Goal: Task Accomplishment & Management: Use online tool/utility

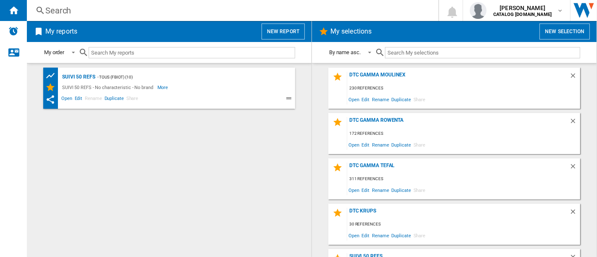
click at [225, 13] on div "Search" at bounding box center [230, 11] width 371 height 12
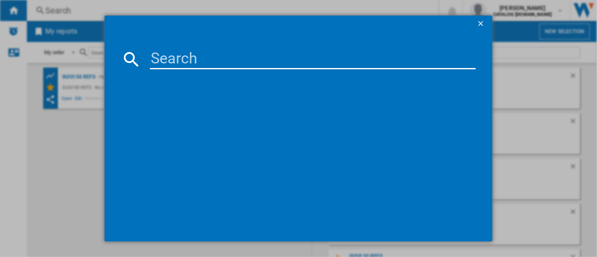
click at [201, 55] on input at bounding box center [313, 59] width 326 height 20
paste input "EZ901AF0"
type input "EZ901AF0"
click at [482, 24] on ng-md-icon "getI18NText('BUTTONS.CLOSE_DIALOG')" at bounding box center [482, 24] width 10 height 10
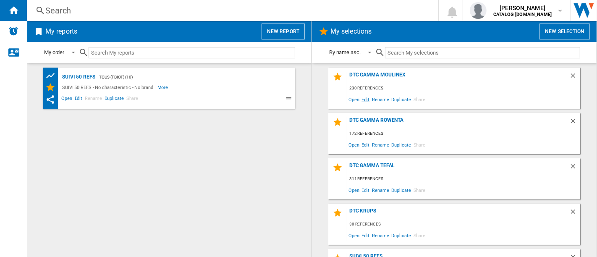
click at [366, 99] on span "Edit" at bounding box center [366, 99] width 10 height 11
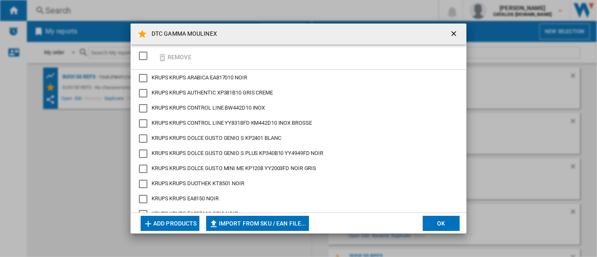
click at [187, 224] on button "Add products" at bounding box center [170, 223] width 59 height 15
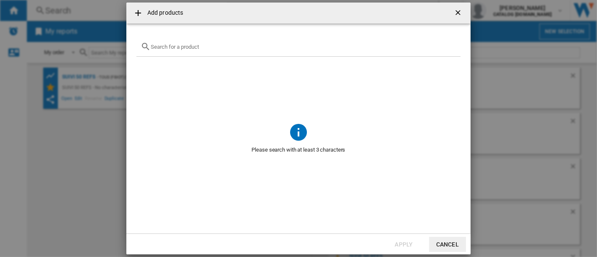
click at [255, 50] on div at bounding box center [298, 47] width 324 height 20
click at [217, 46] on input "text" at bounding box center [304, 47] width 306 height 6
paste input "EZ901AF0"
type input "EZ901AF0"
click at [455, 10] on ng-md-icon "getI18NText('BUTTONS.CLOSE_DIALOG')" at bounding box center [459, 13] width 10 height 10
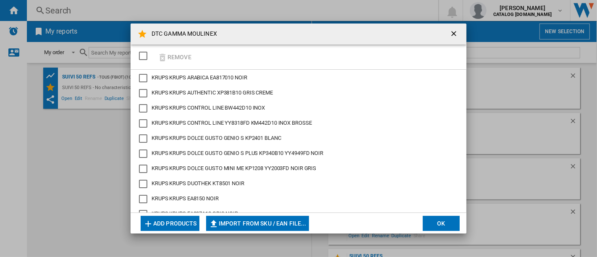
click at [182, 222] on button "Add products" at bounding box center [170, 223] width 59 height 15
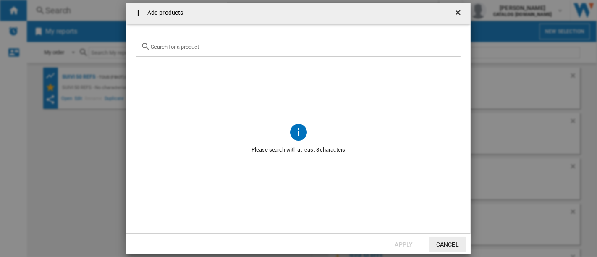
click at [242, 50] on div "{{getI18NText('SELECTIONS.EDITION_POPUP.OPEN_PRODUCTS_POPUP')}} {{::getI18NText…" at bounding box center [298, 47] width 324 height 20
click at [241, 48] on input "{{getI18NText('SELECTIONS.EDITION_POPUP.OPEN_PRODUCTS_POPUP')}} {{::getI18NText…" at bounding box center [304, 47] width 306 height 6
paste input "HF941AF0"
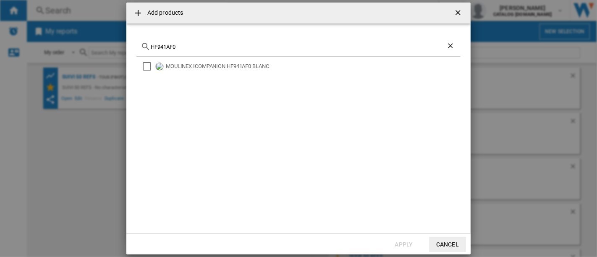
click at [360, 40] on div "HF941AF0" at bounding box center [298, 47] width 324 height 20
click at [357, 49] on input "HF941AF0" at bounding box center [299, 47] width 296 height 6
paste input "EZ90"
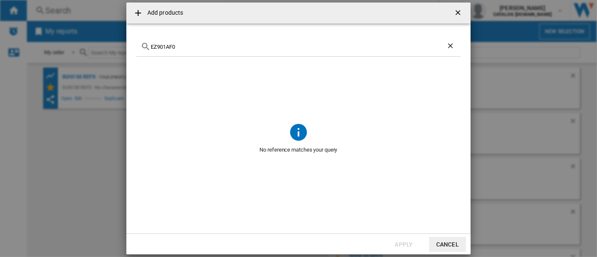
type input "EZ901AF0"
click at [459, 13] on ng-md-icon "getI18NText('BUTTONS.CLOSE_DIALOG')" at bounding box center [459, 13] width 10 height 10
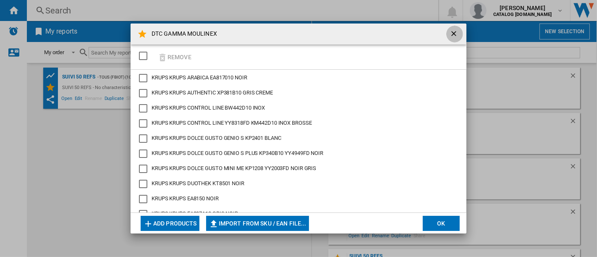
click at [458, 34] on ng-md-icon "getI18NText('BUTTONS.CLOSE_DIALOG')" at bounding box center [455, 34] width 10 height 10
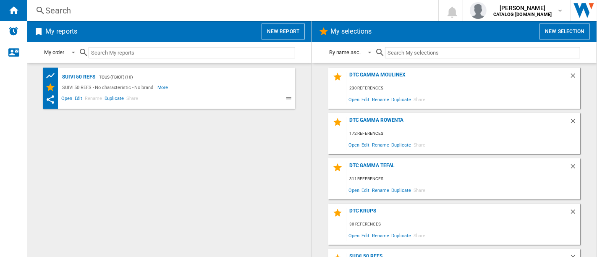
click at [381, 75] on div "DTC GAMMA MOULINEX" at bounding box center [458, 77] width 222 height 11
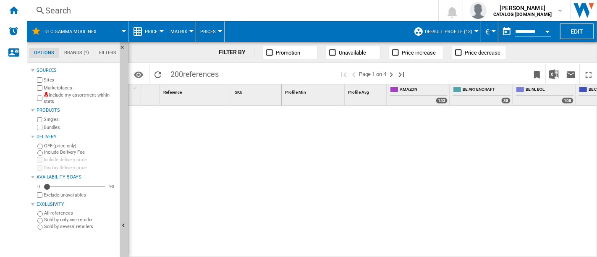
click at [58, 8] on div "Search" at bounding box center [230, 11] width 371 height 12
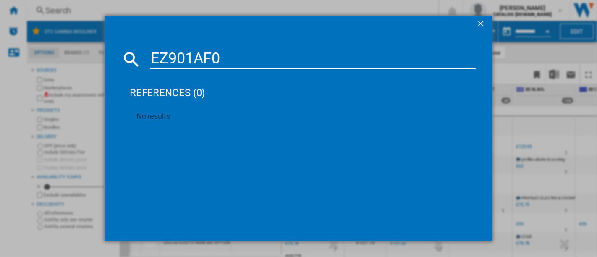
type input "EZ901AF0"
click at [482, 22] on ng-md-icon "getI18NText('BUTTONS.CLOSE_DIALOG')" at bounding box center [482, 24] width 10 height 10
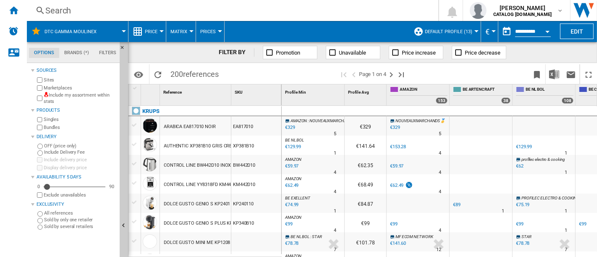
click at [113, 9] on div "Search" at bounding box center [230, 11] width 371 height 12
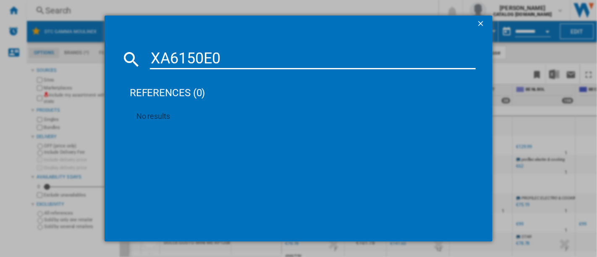
click at [211, 55] on input "XA6150E0" at bounding box center [313, 59] width 326 height 20
paste input "DK853B"
type input "DK853BE0"
click at [486, 19] on ng-md-icon "getI18NText('BUTTONS.CLOSE_DIALOG')" at bounding box center [482, 24] width 10 height 10
